Goal: Task Accomplishment & Management: Complete application form

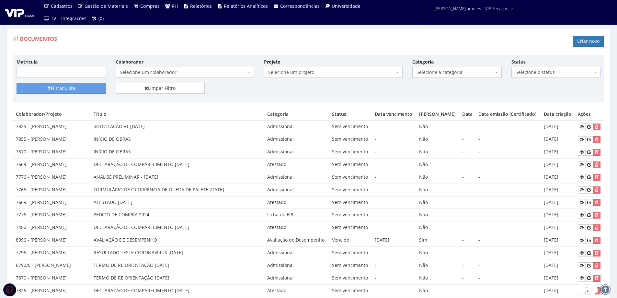
click at [136, 75] on span "Selecione um colaborador" at bounding box center [183, 72] width 126 height 6
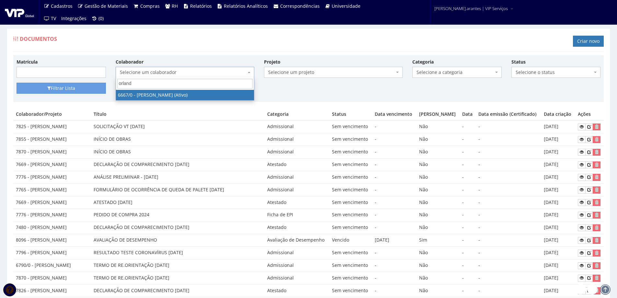
type input "orlando"
select select "143"
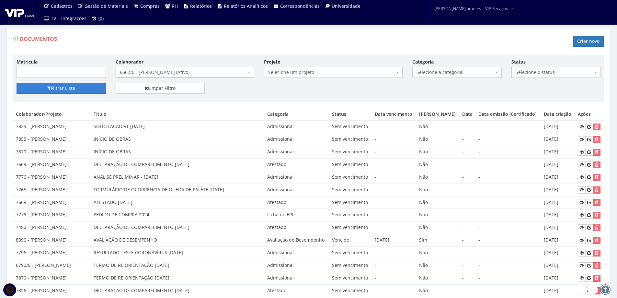
click at [55, 86] on button "Filtrar Lista" at bounding box center [61, 88] width 89 height 11
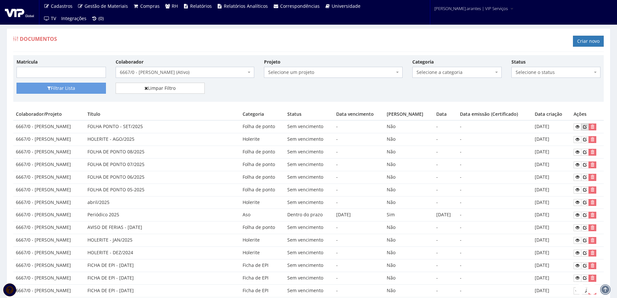
click at [587, 126] on icon at bounding box center [585, 126] width 4 height 5
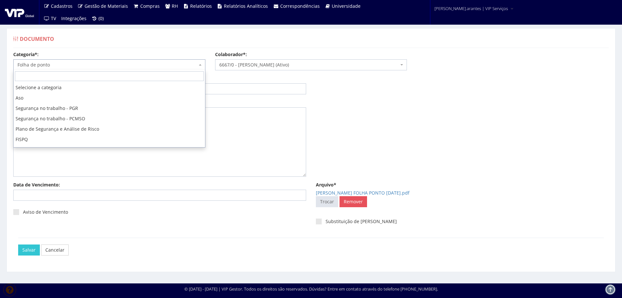
click at [62, 62] on span "Folha de ponto" at bounding box center [108, 65] width 180 height 6
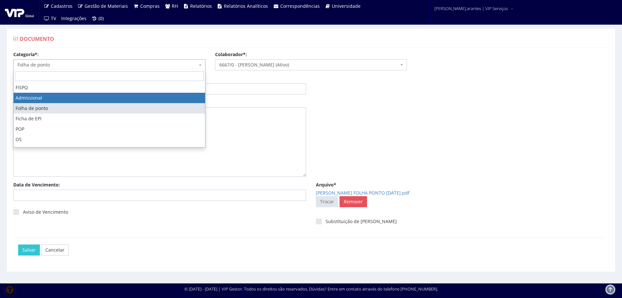
select select "admissional"
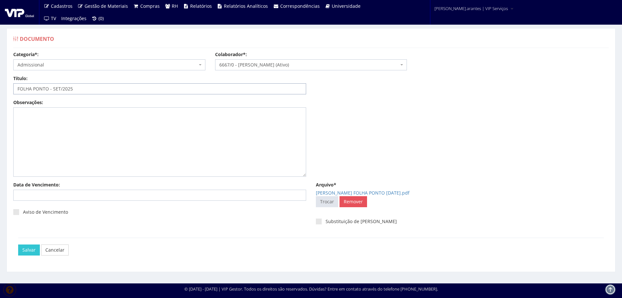
drag, startPoint x: 89, startPoint y: 90, endPoint x: 0, endPoint y: 91, distance: 89.1
click at [0, 91] on div "Documento Categoria*: Selecione a categoria Aso Segurança no trabalho - PGR Seg…" at bounding box center [311, 149] width 622 height 267
type input "RG FILHA MIRELLA"
drag, startPoint x: 61, startPoint y: 89, endPoint x: 5, endPoint y: 83, distance: 56.1
click at [0, 81] on div "Documento Categoria*: Selecione a categoria Aso Segurança no trabalho - PGR Seg…" at bounding box center [311, 149] width 622 height 267
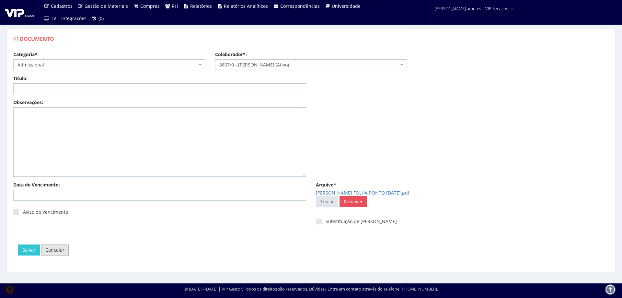
click at [55, 247] on link "Cancelar" at bounding box center [55, 249] width 28 height 11
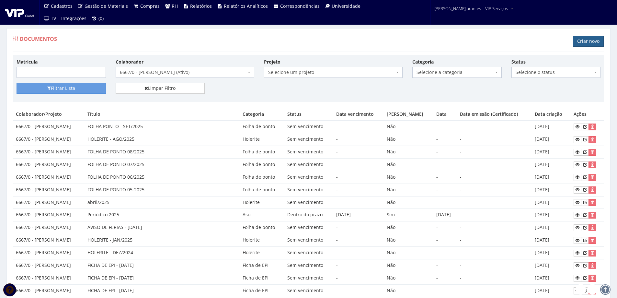
click at [584, 42] on link "Criar novo" at bounding box center [588, 41] width 31 height 11
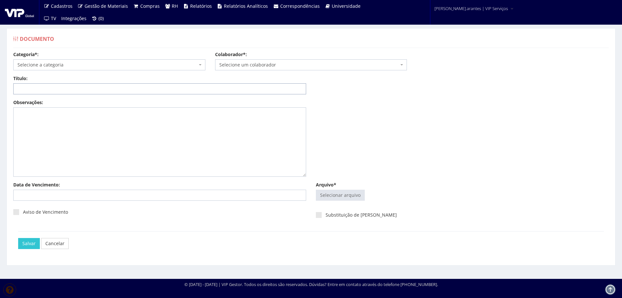
click at [48, 90] on input "Título:" at bounding box center [159, 88] width 293 height 11
paste input "RG FILHA [PERSON_NAME]"
type input "RG FILHA [PERSON_NAME]"
click at [68, 65] on span "Selecione a categoria" at bounding box center [108, 65] width 180 height 6
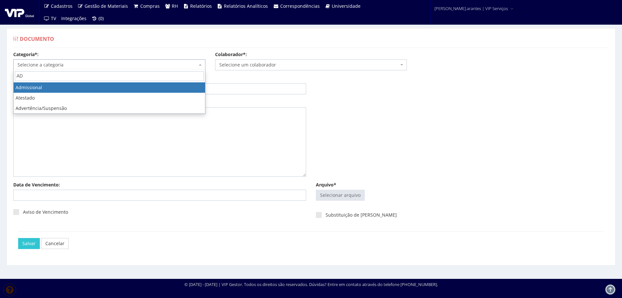
type input "AD"
select select "admissional"
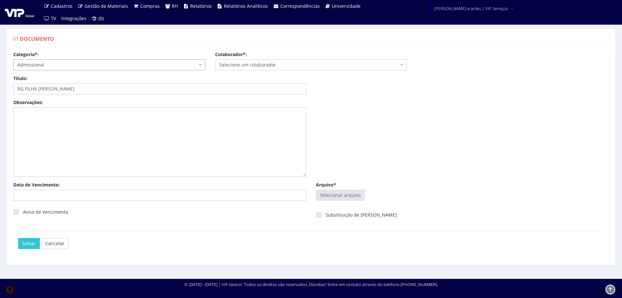
click at [276, 63] on span "Selecione um colaborador" at bounding box center [309, 65] width 180 height 6
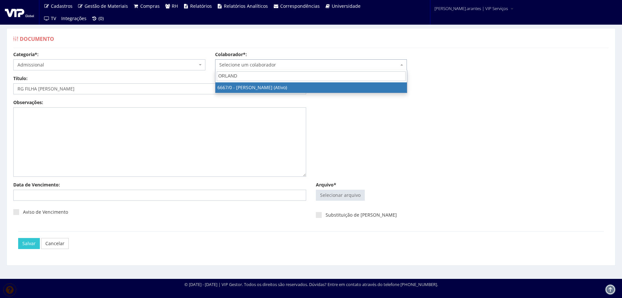
type input "ORLANDO"
select select "143"
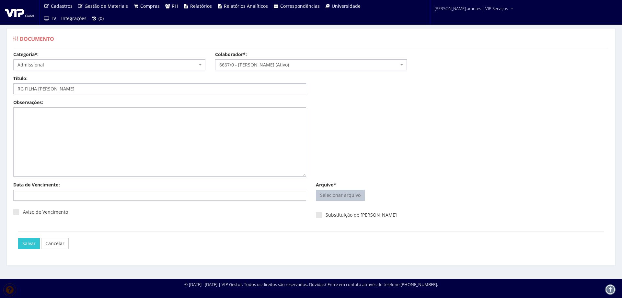
click at [349, 196] on input "Arquivo*" at bounding box center [340, 195] width 48 height 10
type input "C:\fakepath\WhatsApp Image 2025-10-14 at 17.33.06 (1).pdf"
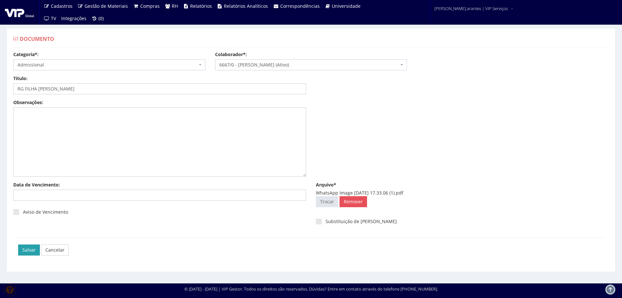
click at [27, 252] on input "Salvar" at bounding box center [29, 249] width 22 height 11
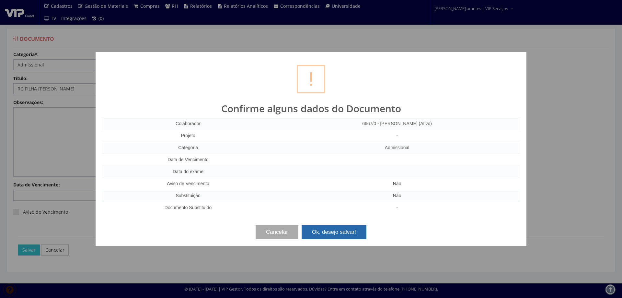
click at [333, 229] on button "Ok, desejo salvar!" at bounding box center [334, 232] width 65 height 14
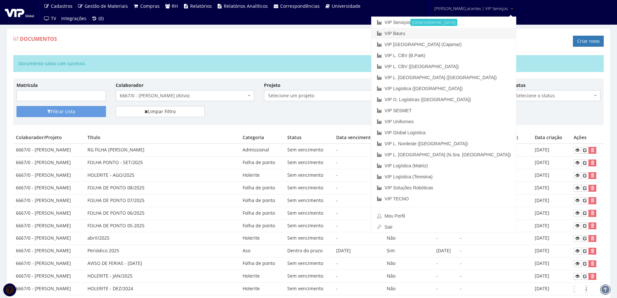
click at [437, 31] on link "VIP Bauru" at bounding box center [444, 33] width 145 height 11
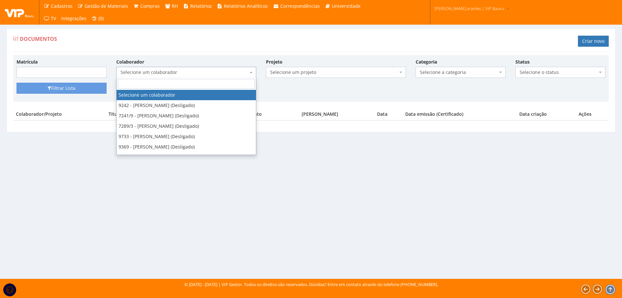
click at [152, 74] on span "Selecione um colaborador" at bounding box center [185, 72] width 128 height 6
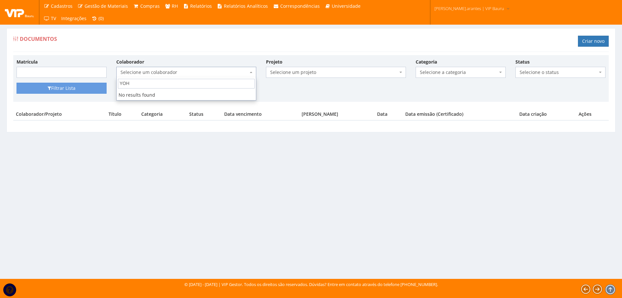
type input "YO"
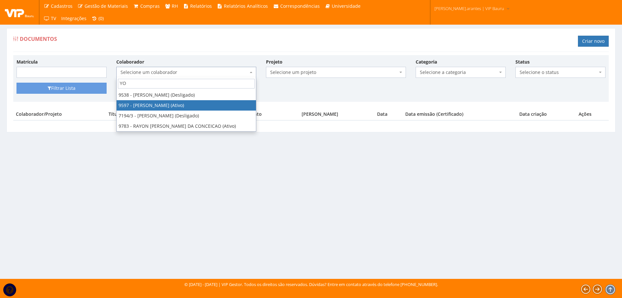
select select "3767"
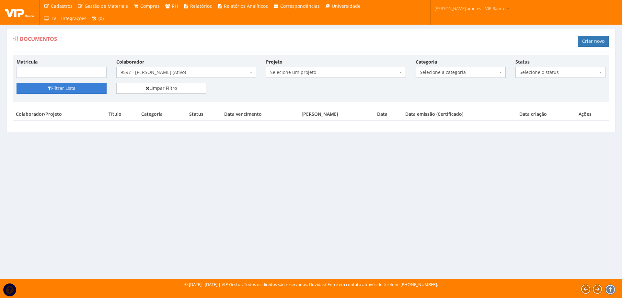
click at [55, 84] on button "Filtrar Lista" at bounding box center [62, 88] width 90 height 11
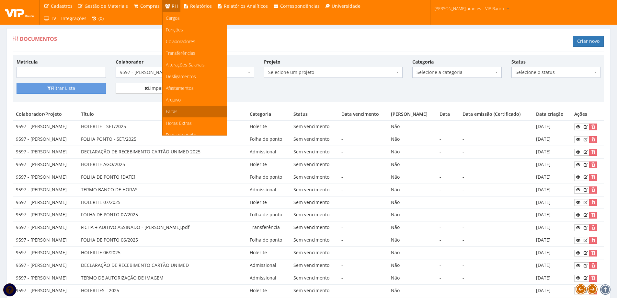
click at [170, 112] on span "Faltas" at bounding box center [172, 111] width 12 height 6
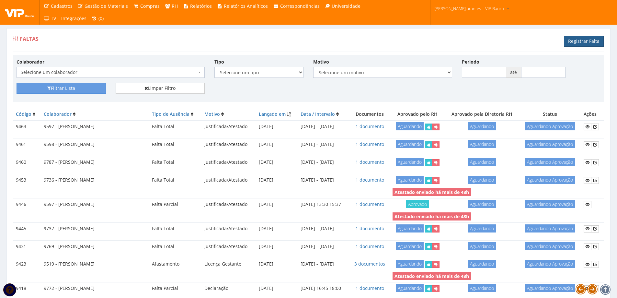
click at [574, 42] on link "Registrar Falta" at bounding box center [584, 41] width 40 height 11
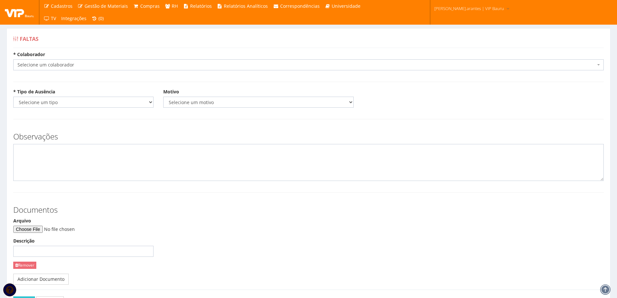
click at [75, 67] on span "Selecione um colaborador" at bounding box center [307, 65] width 579 height 6
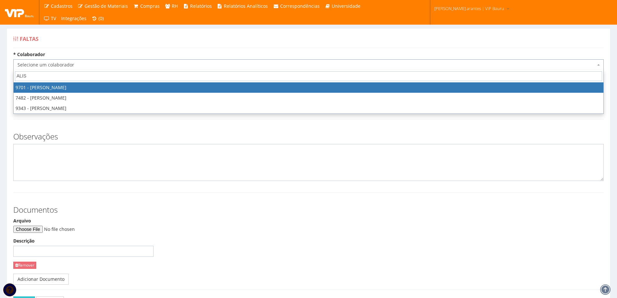
type input "ALISO"
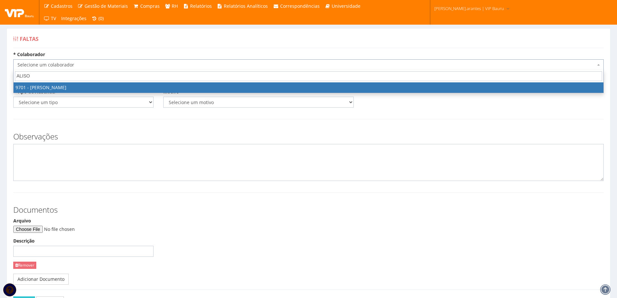
select select "3966"
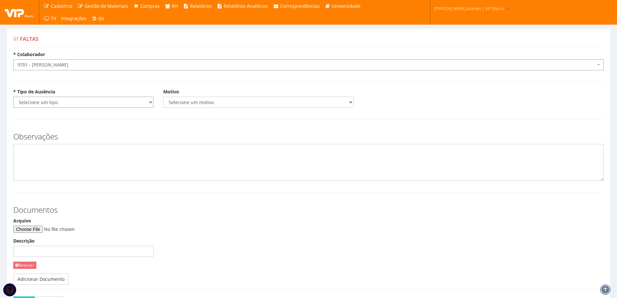
click at [89, 99] on select "Selecione um tipo Falta Total Falta Parcial Afastamento Férias" at bounding box center [83, 102] width 140 height 11
select select "total"
click at [13, 97] on select "Selecione um tipo Falta Total Falta Parcial Afastamento Férias" at bounding box center [83, 102] width 140 height 11
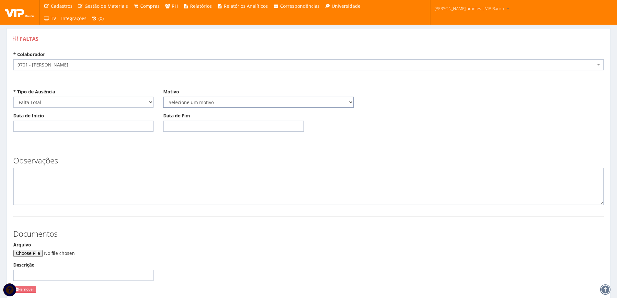
click at [177, 101] on select "Selecione um motivo Acidente Atestado Atraso Declaração Determinação Judicial D…" at bounding box center [258, 102] width 191 height 11
select select "atestado"
click at [163, 97] on select "Selecione um motivo Acidente Atestado Atraso Declaração Determinação Judicial D…" at bounding box center [258, 102] width 191 height 11
click at [104, 130] on input "Data de Início" at bounding box center [83, 126] width 140 height 11
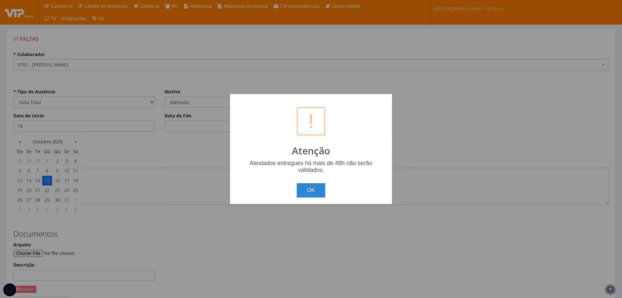
click at [49, 181] on body "Cadastros Clientes Unidades Subclientes Unidades de Subclientes Projetos Vagas …" at bounding box center [311, 185] width 622 height 370
type input "[DATE]"
click at [317, 188] on button "OK" at bounding box center [311, 190] width 29 height 14
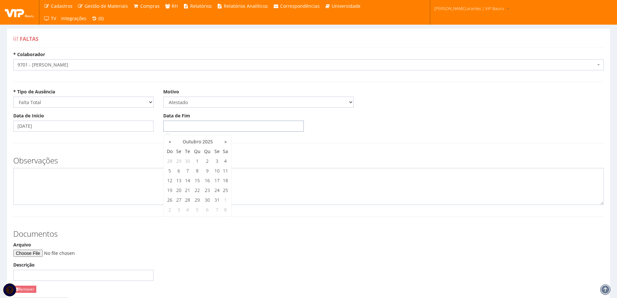
click at [181, 127] on input "Data de Fim" at bounding box center [233, 126] width 140 height 11
click at [194, 181] on td "15" at bounding box center [197, 181] width 10 height 10
type input "[DATE]"
click at [194, 181] on td "15" at bounding box center [197, 181] width 10 height 10
click at [276, 189] on textarea at bounding box center [308, 186] width 591 height 37
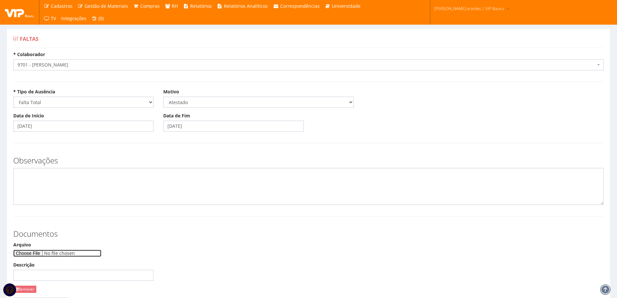
click at [34, 254] on input "Arquivo" at bounding box center [57, 253] width 88 height 7
type input "C:\fakepath\WhatsApp Image 2025-10-15 at 07.53.03.jpeg"
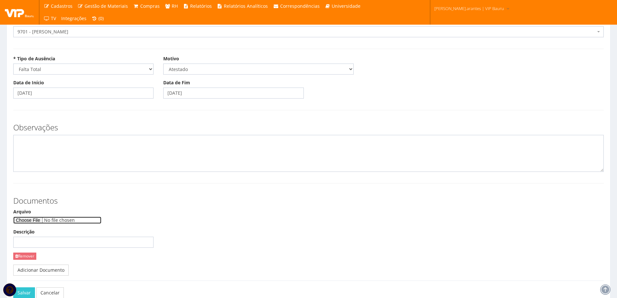
scroll to position [72, 0]
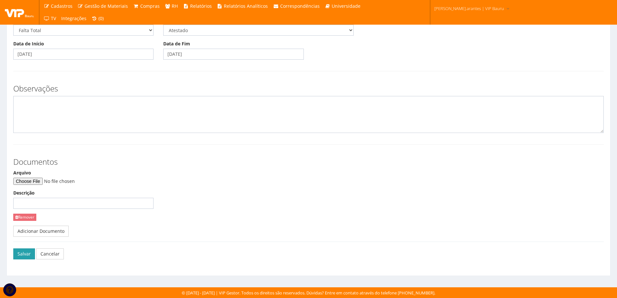
click at [24, 254] on button "Salvar" at bounding box center [24, 253] width 22 height 11
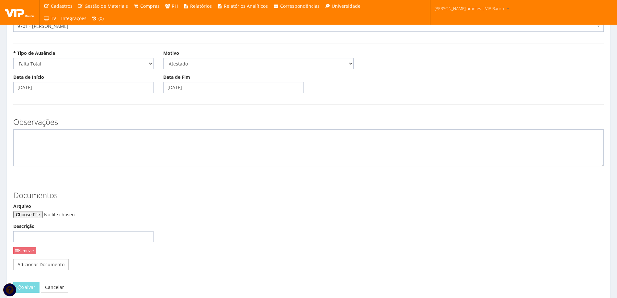
scroll to position [0, 0]
